Goal: Transaction & Acquisition: Purchase product/service

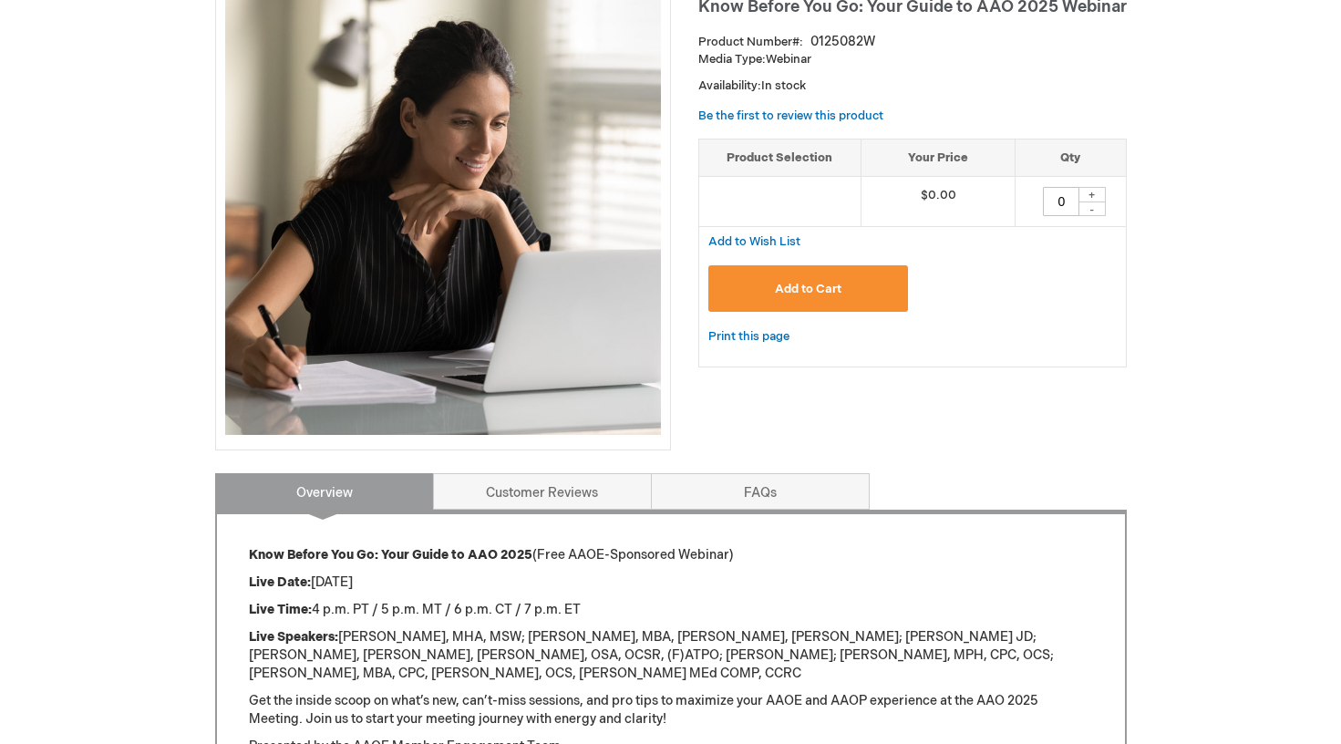
scroll to position [365, 0]
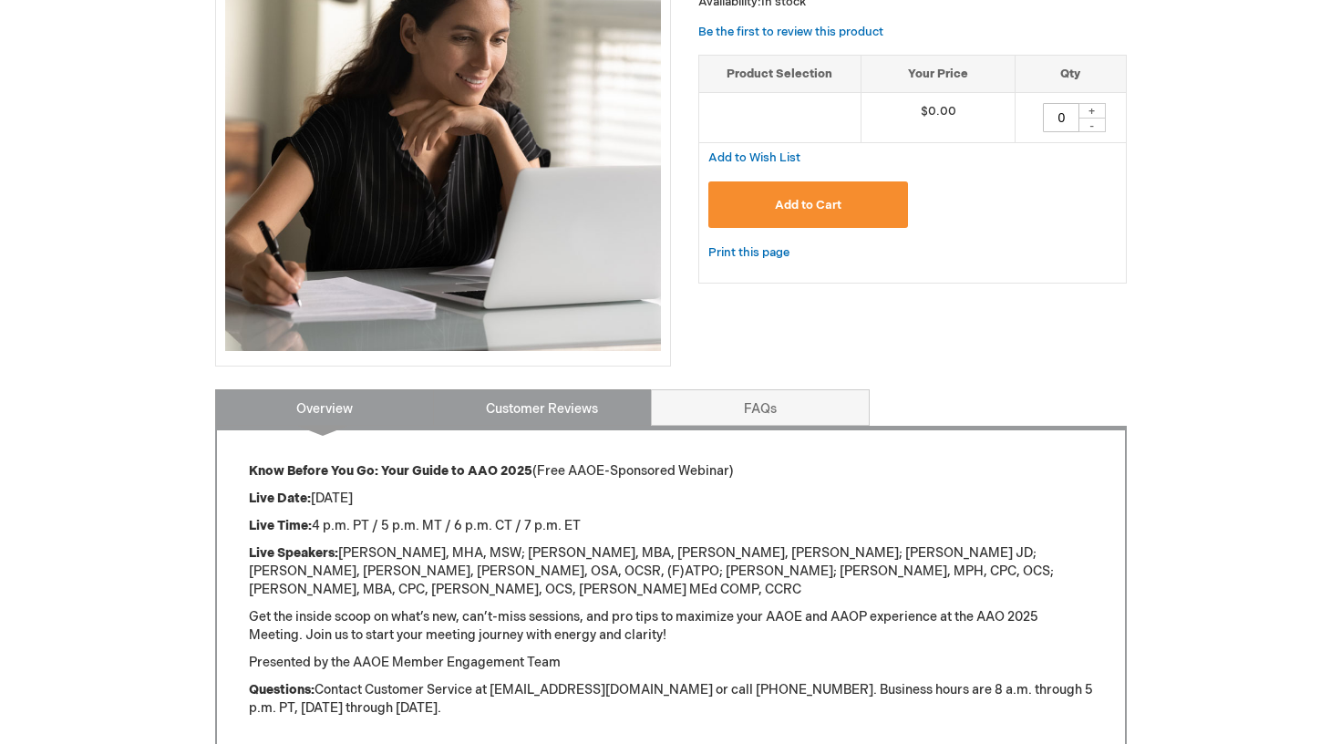
click at [569, 413] on link "Customer Reviews" at bounding box center [542, 407] width 219 height 36
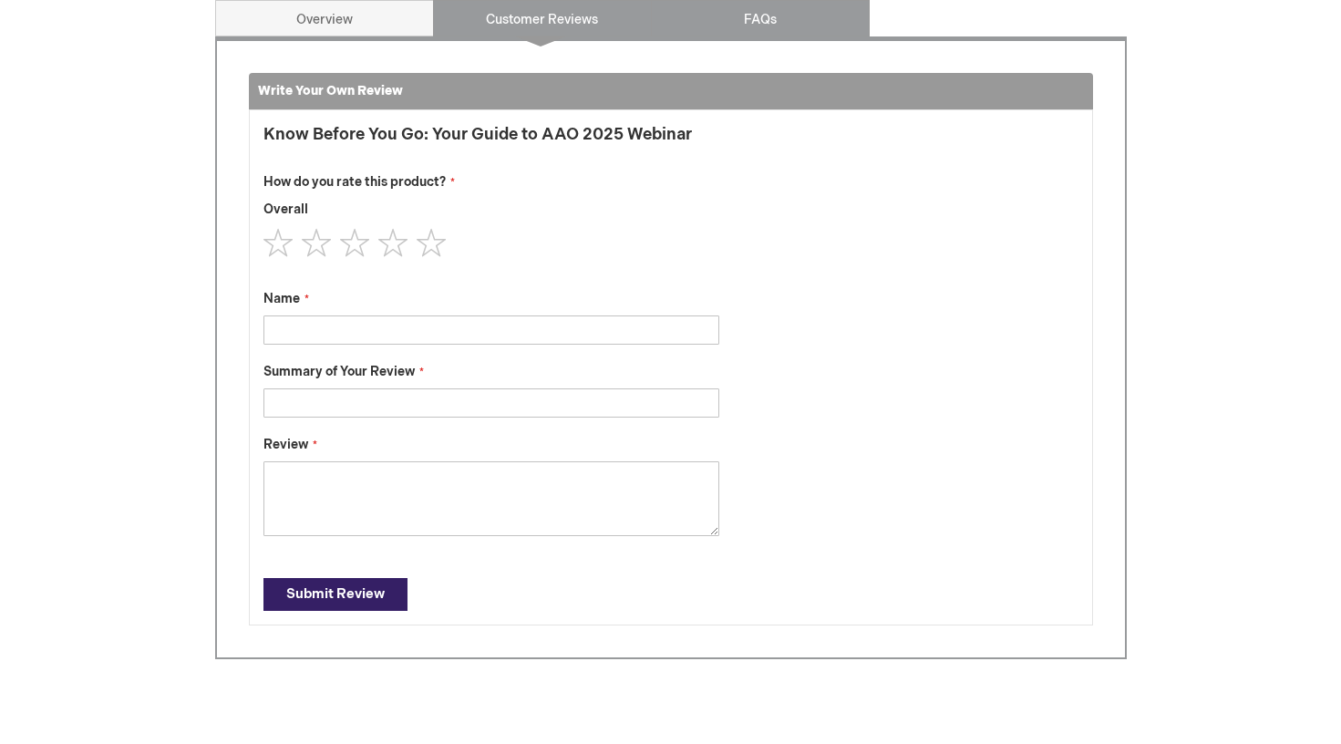
click at [743, 17] on link "FAQs" at bounding box center [760, 18] width 219 height 36
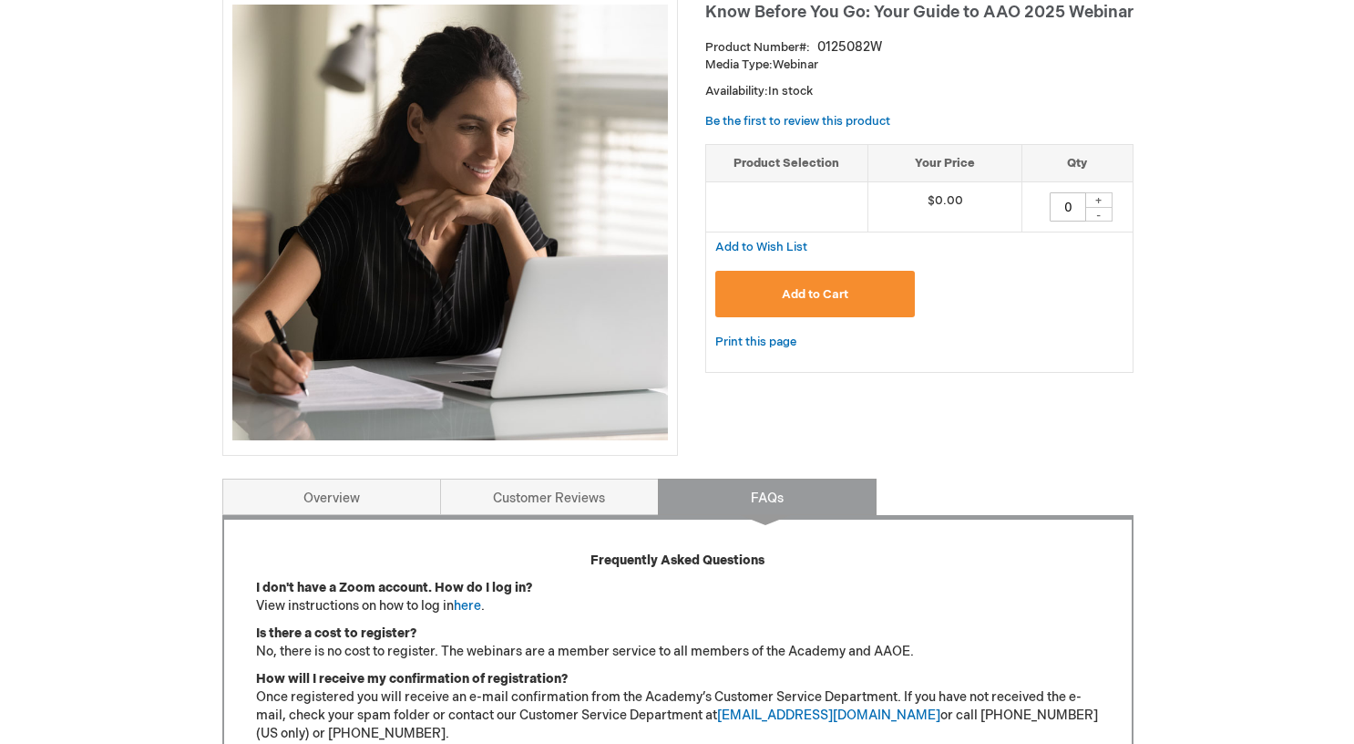
scroll to position [207, 0]
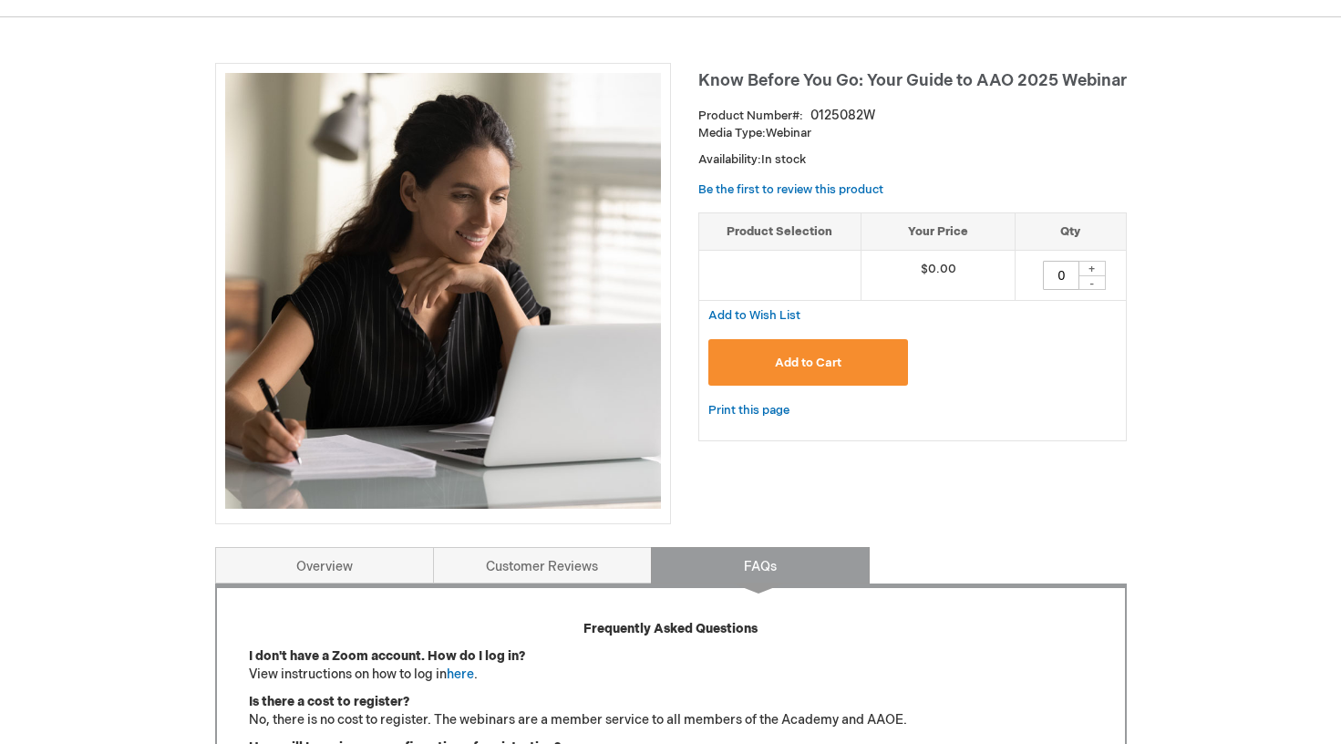
click at [1096, 266] on div "+" at bounding box center [1091, 268] width 27 height 15
type input "1"
click at [792, 352] on button "Add to Cart" at bounding box center [808, 362] width 201 height 46
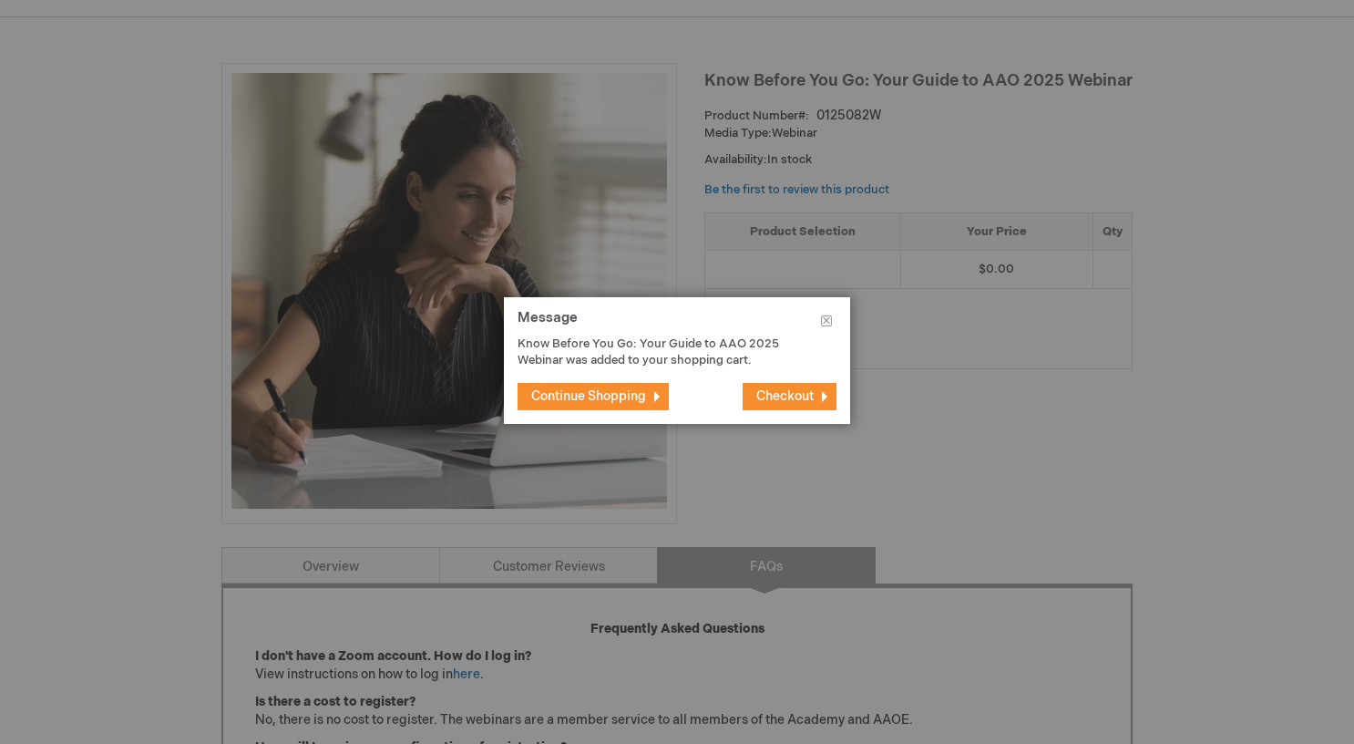
click at [772, 402] on span "Checkout" at bounding box center [785, 395] width 57 height 15
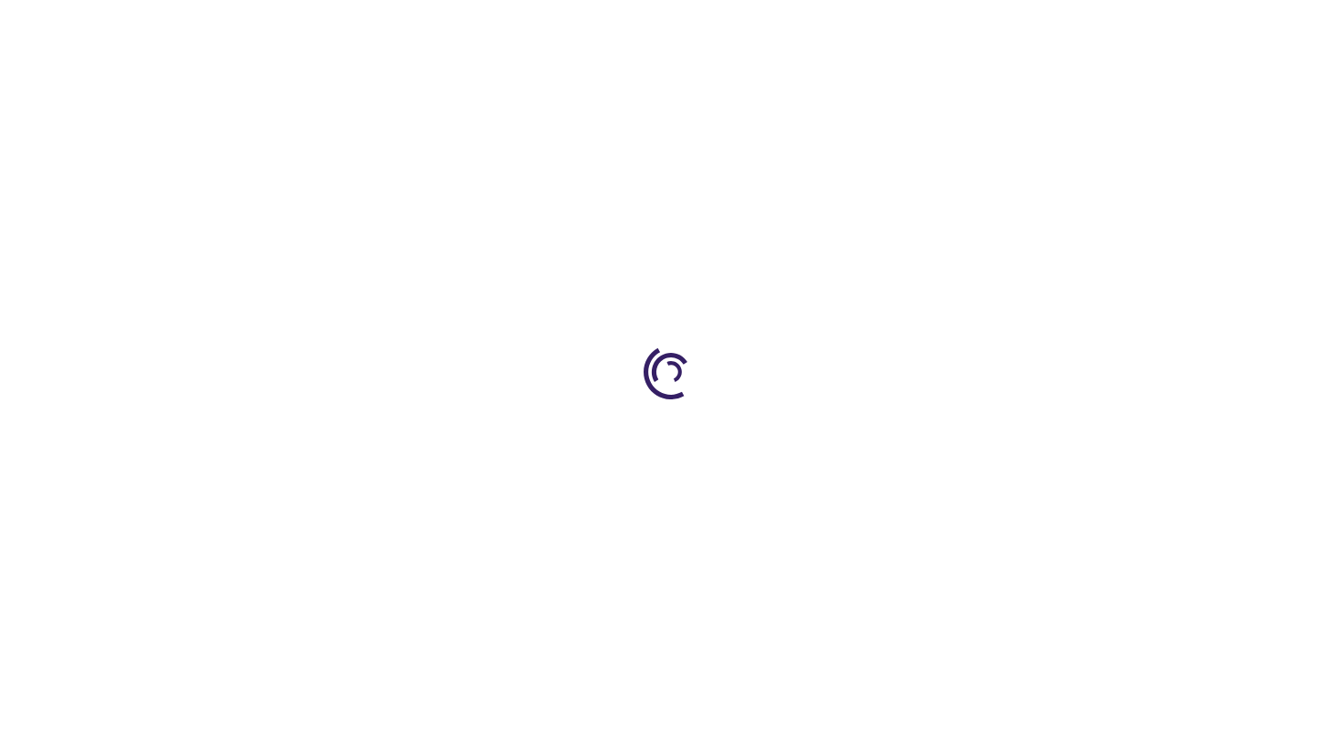
select select "US"
select select "12"
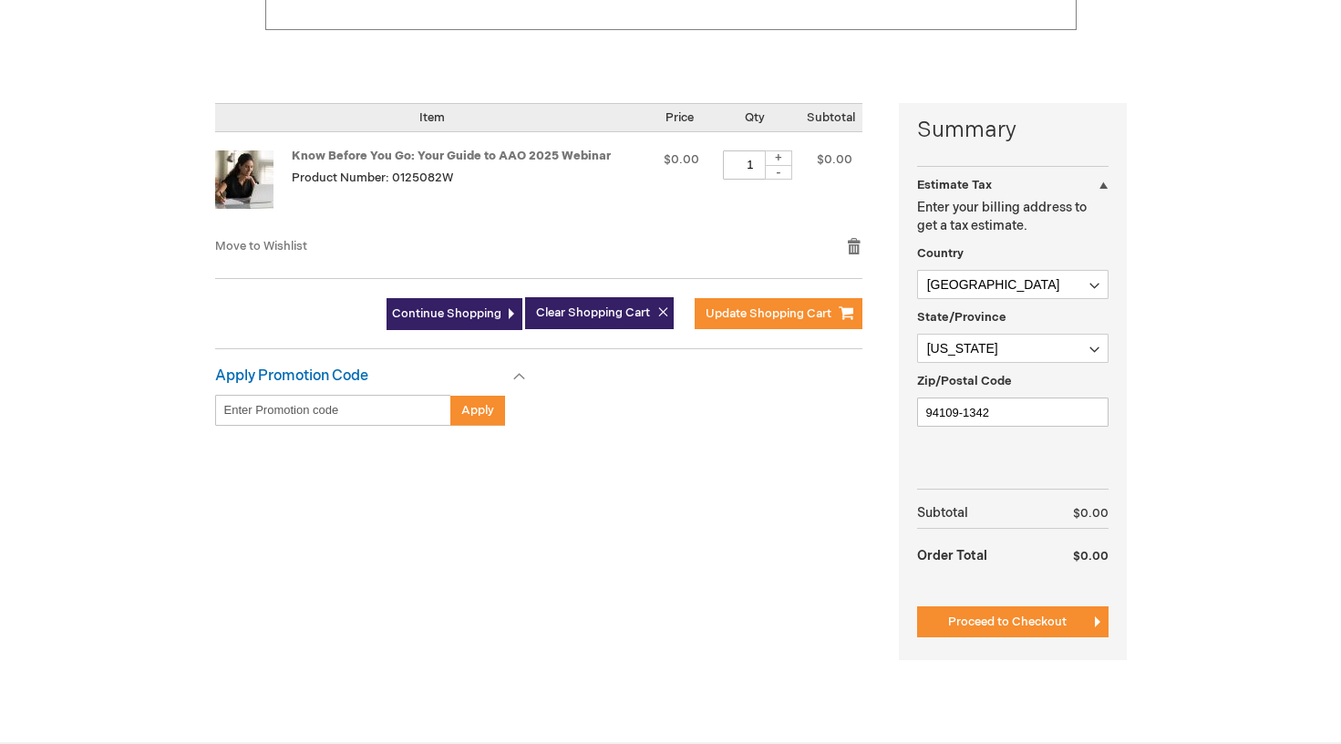
scroll to position [365, 0]
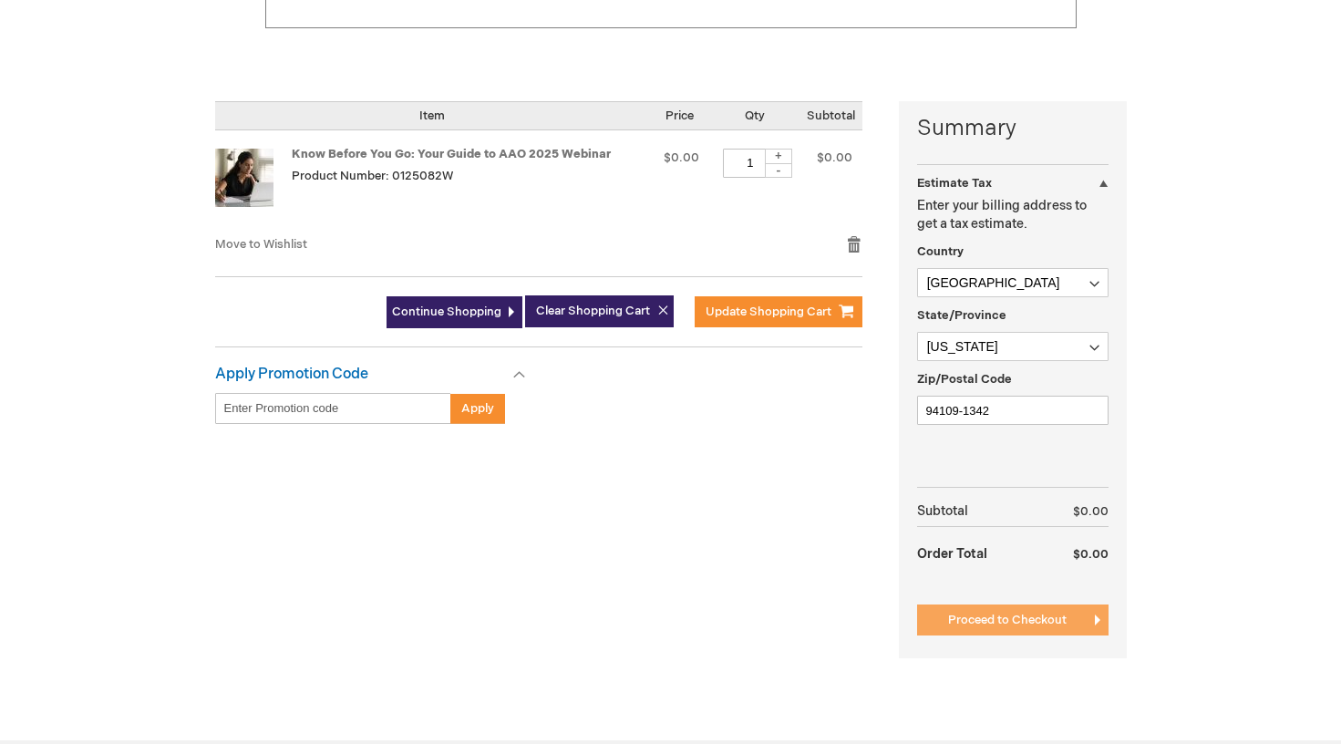
click at [1050, 628] on button "Proceed to Checkout" at bounding box center [1012, 619] width 191 height 31
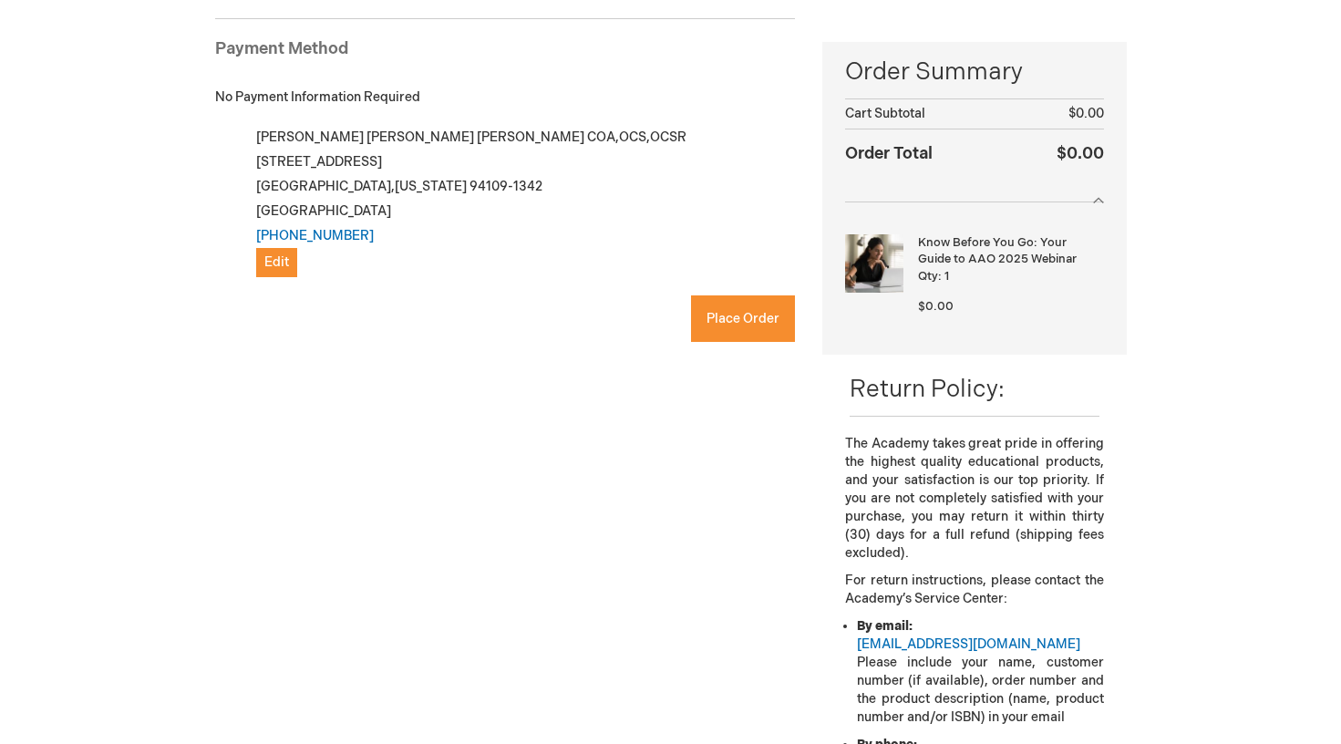
checkbox input "true"
click at [739, 316] on span "Place Order" at bounding box center [742, 318] width 73 height 15
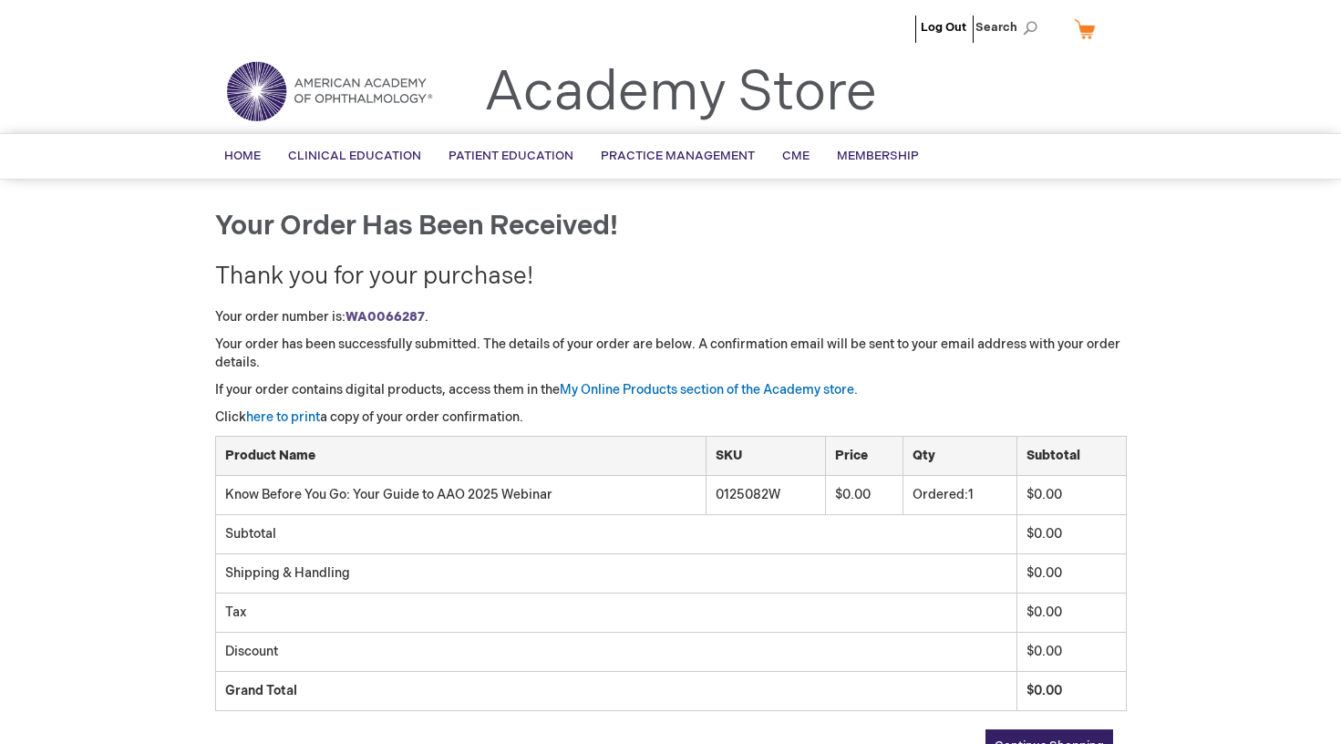
click at [1167, 322] on div "Log Out Search My Cart CLOSE RECENTLY ADDED ITEM(S) Close There are no items in…" at bounding box center [670, 555] width 1341 height 1110
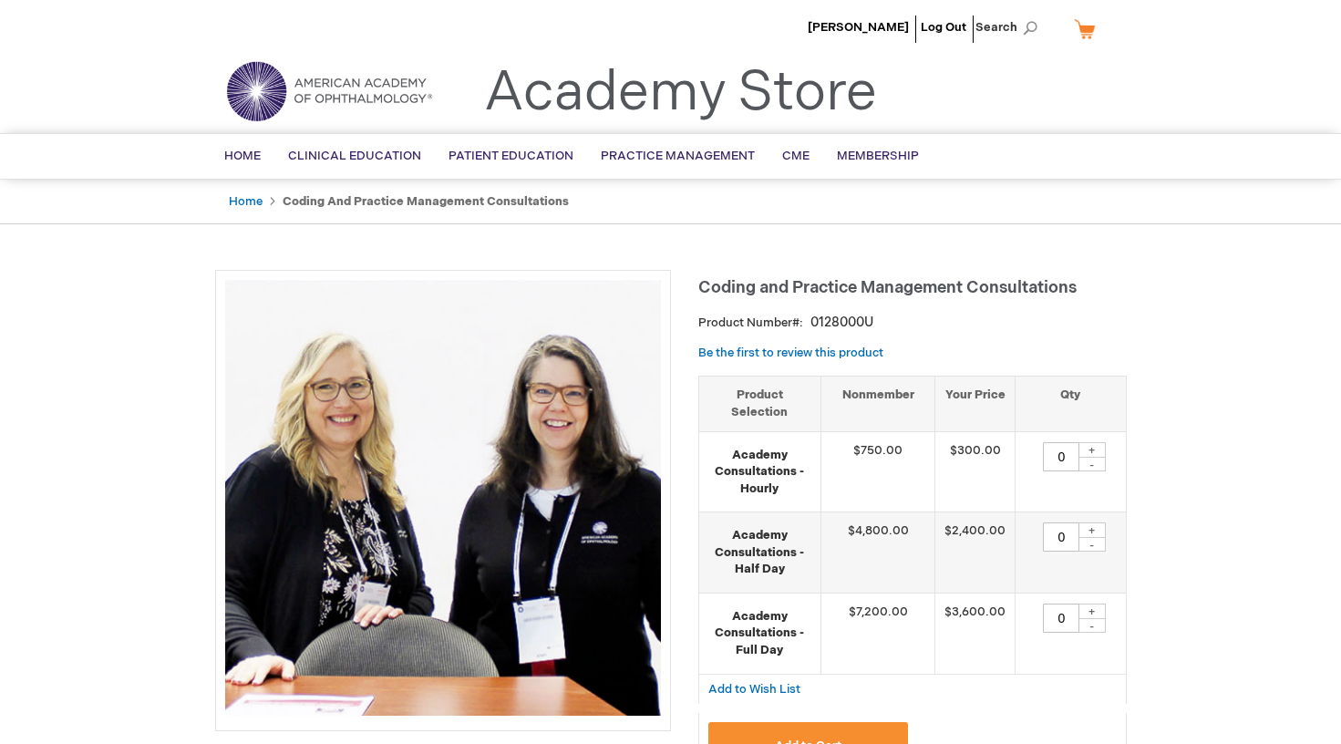
drag, startPoint x: 0, startPoint y: 0, endPoint x: 138, endPoint y: 304, distance: 333.3
